Goal: Task Accomplishment & Management: Complete application form

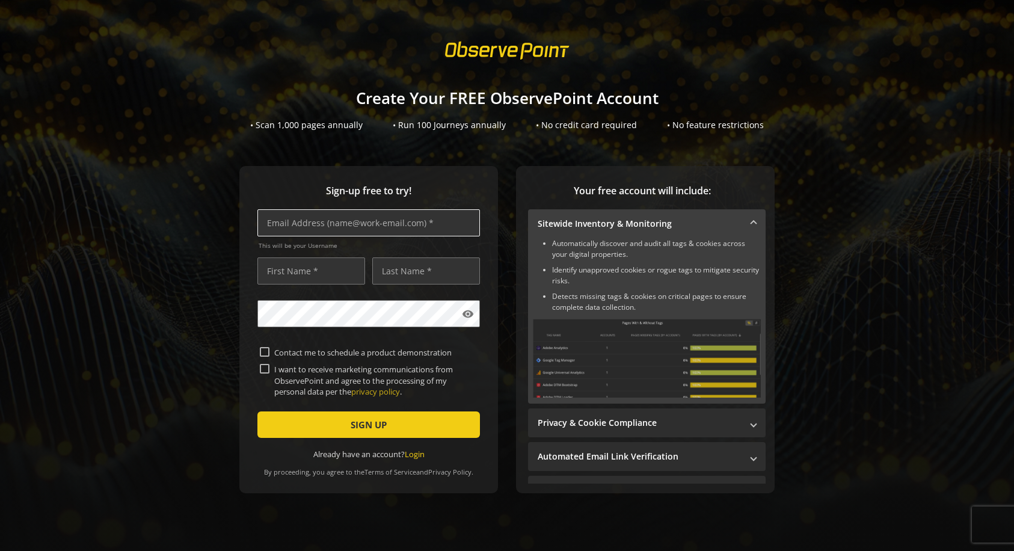
click at [365, 223] on input "text" at bounding box center [369, 222] width 223 height 27
type input "[EMAIL_ADDRESS][DOMAIN_NAME]"
click at [308, 271] on input "text" at bounding box center [312, 271] width 108 height 27
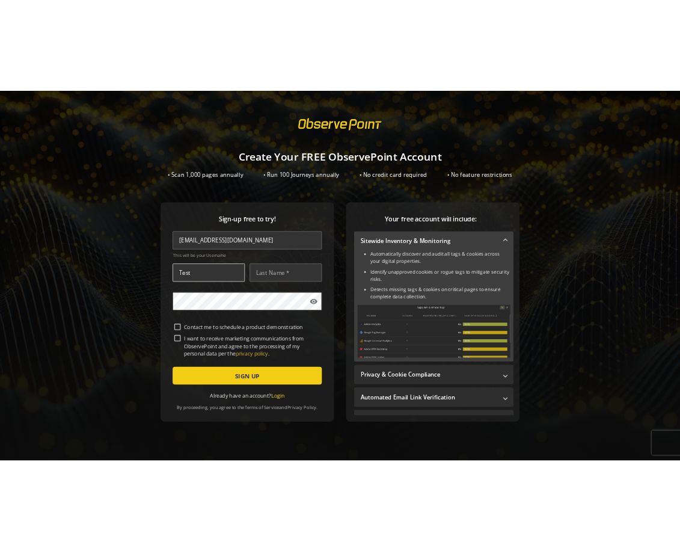
scroll to position [0, 0]
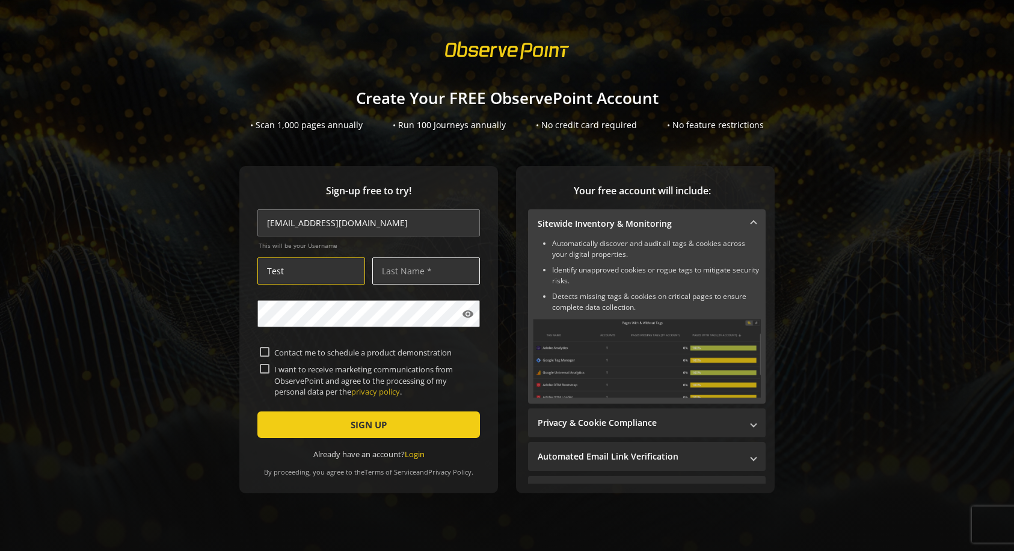
type input "Test"
click at [423, 271] on input "text" at bounding box center [426, 271] width 108 height 27
type input "Test"
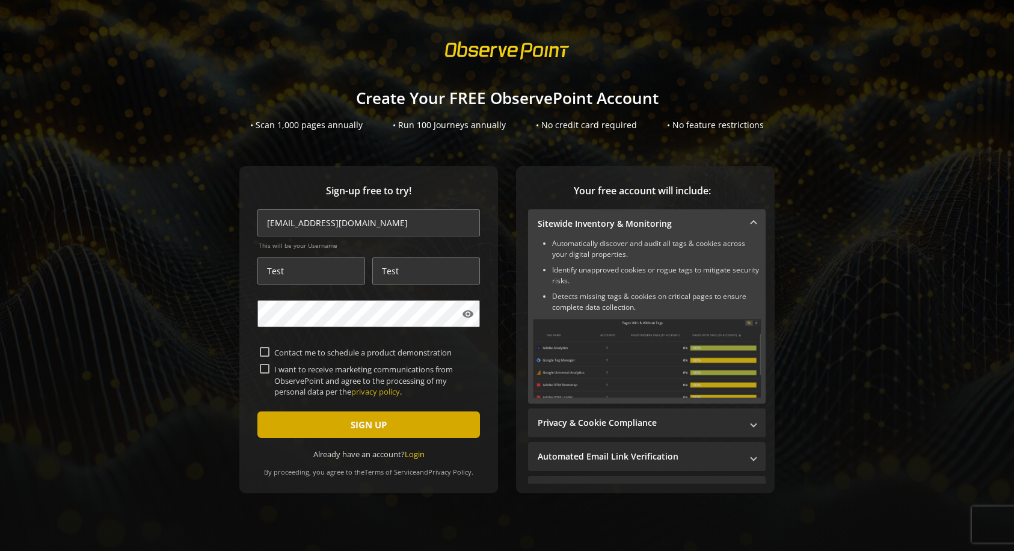
click at [365, 424] on span "SIGN UP" at bounding box center [369, 425] width 36 height 22
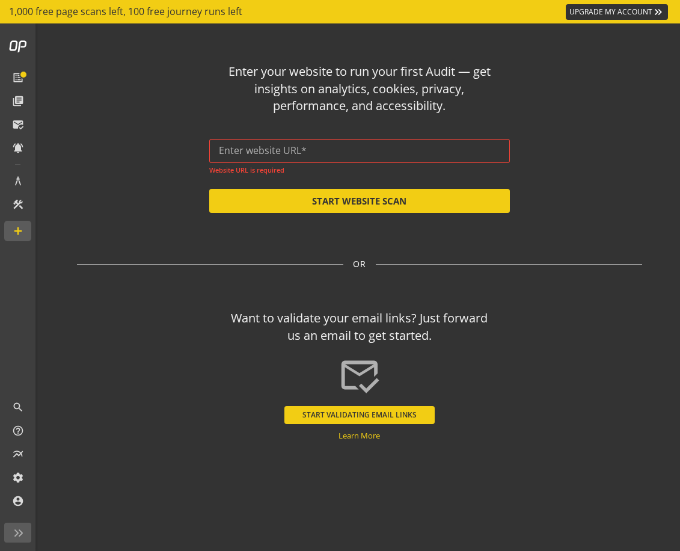
click at [406, 156] on div at bounding box center [360, 151] width 282 height 24
